Goal: Task Accomplishment & Management: Use online tool/utility

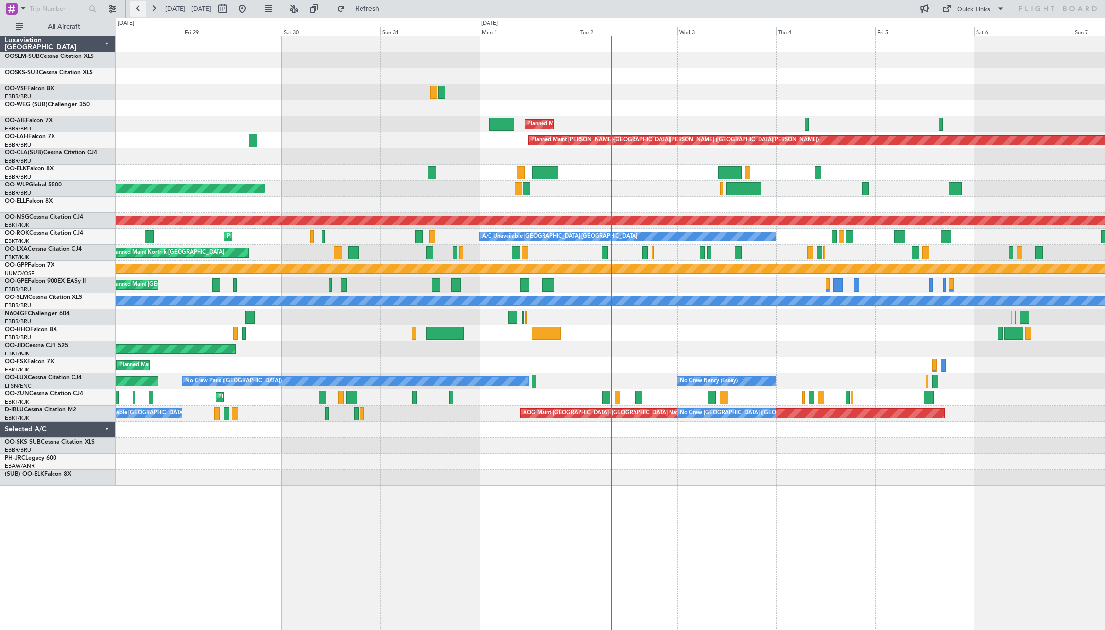
click at [135, 8] on button at bounding box center [138, 9] width 16 height 16
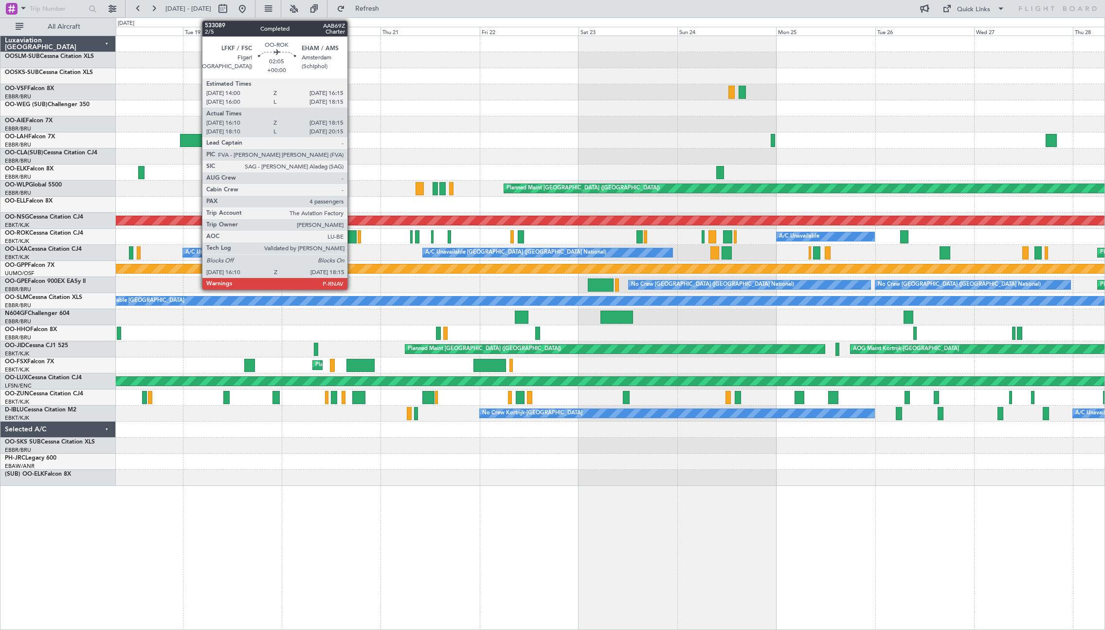
click at [352, 239] on div at bounding box center [352, 236] width 9 height 13
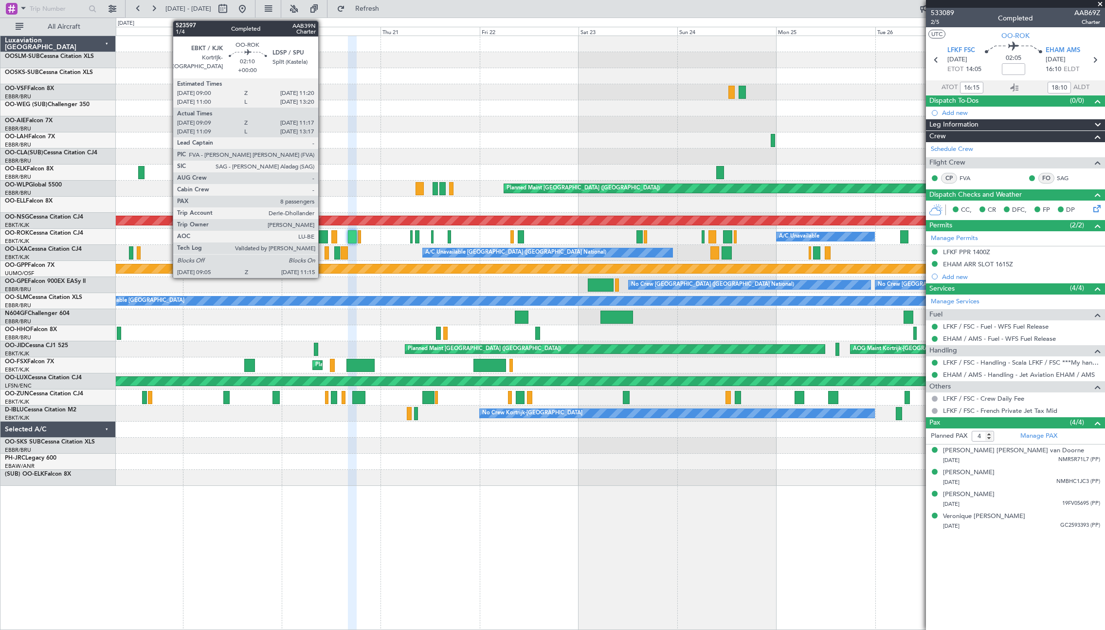
click at [323, 235] on div at bounding box center [323, 236] width 9 height 13
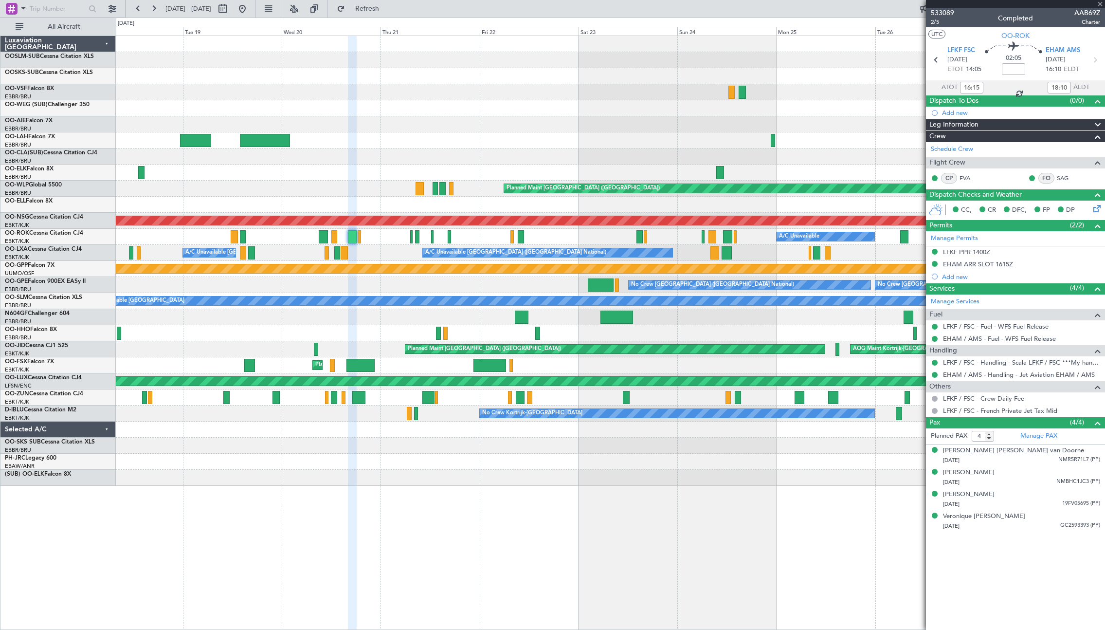
type input "09:14"
type input "11:12"
type input "8"
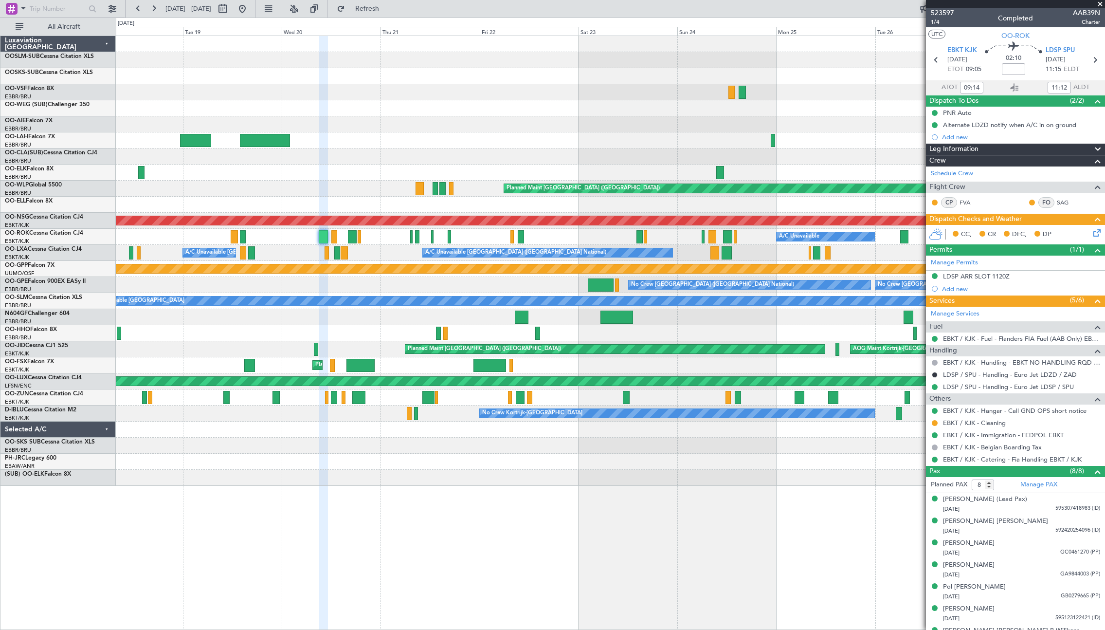
click at [1035, 292] on div "Add new" at bounding box center [1021, 289] width 158 height 8
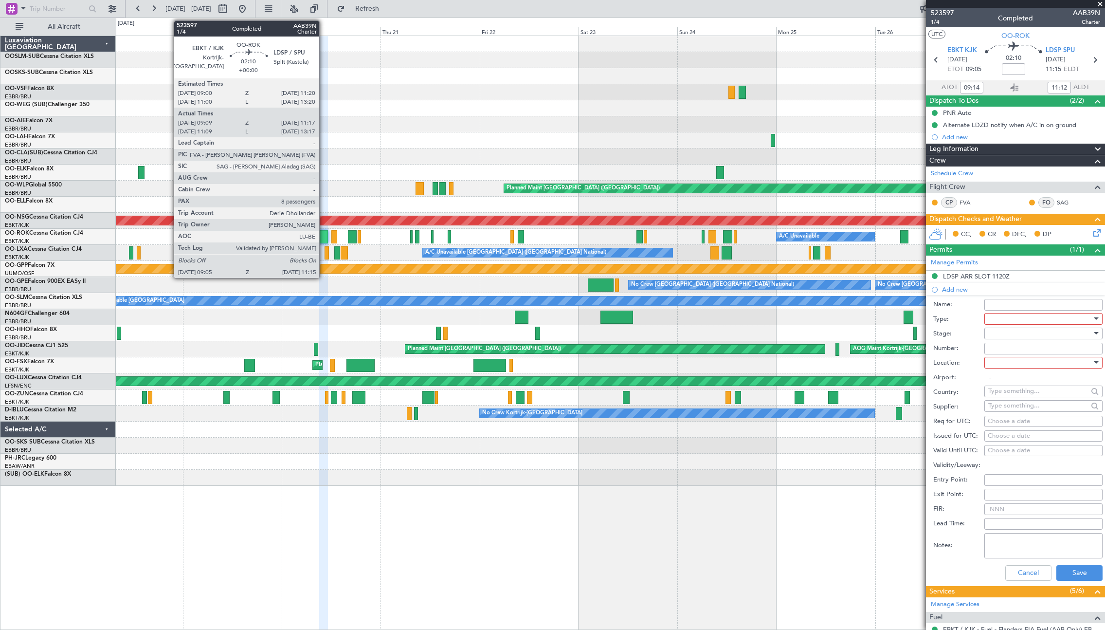
click at [324, 237] on div at bounding box center [323, 236] width 9 height 13
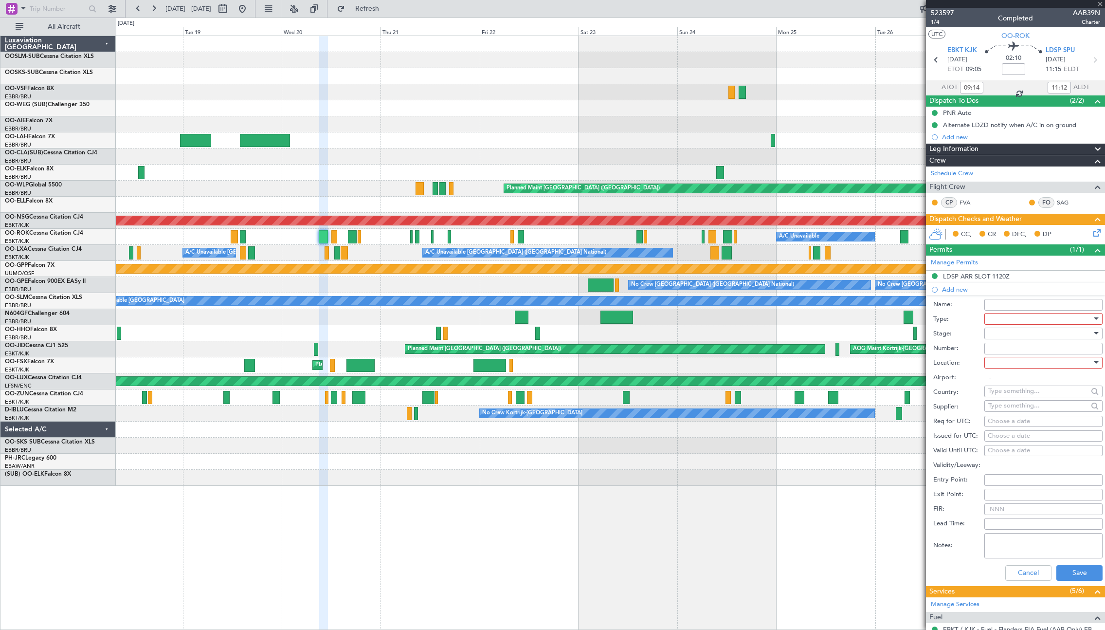
click at [323, 237] on div at bounding box center [323, 236] width 9 height 13
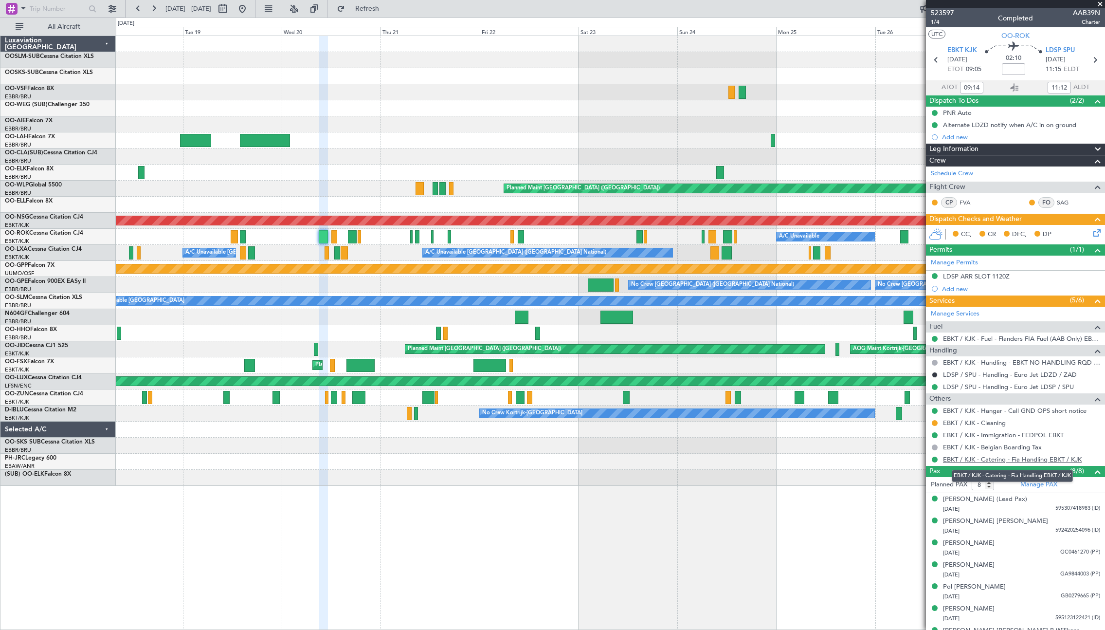
scroll to position [38, 0]
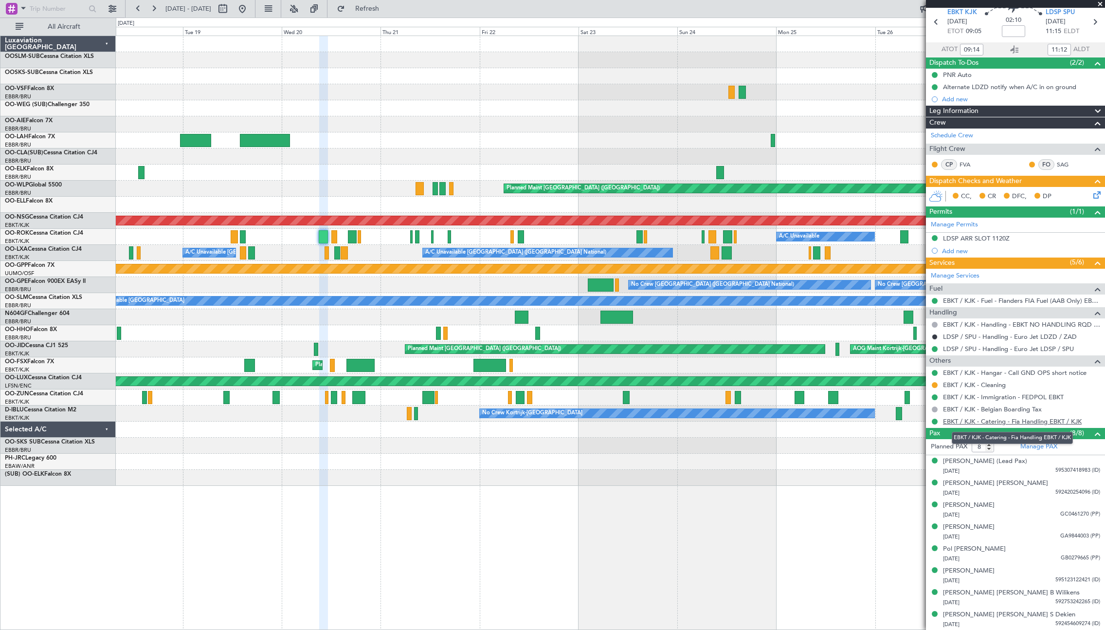
click at [1032, 423] on link "EBKT / KJK - Catering - Fia Handling EBKT / KJK" at bounding box center [1012, 421] width 139 height 8
